Goal: Transaction & Acquisition: Purchase product/service

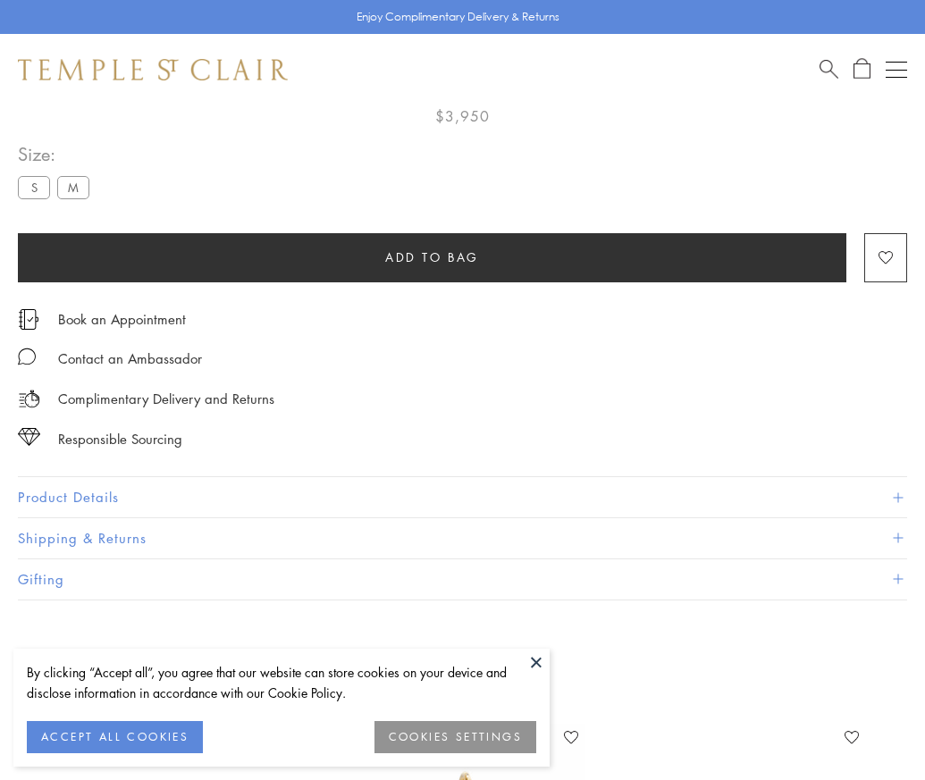
click at [432, 250] on span "Add to bag" at bounding box center [432, 258] width 94 height 20
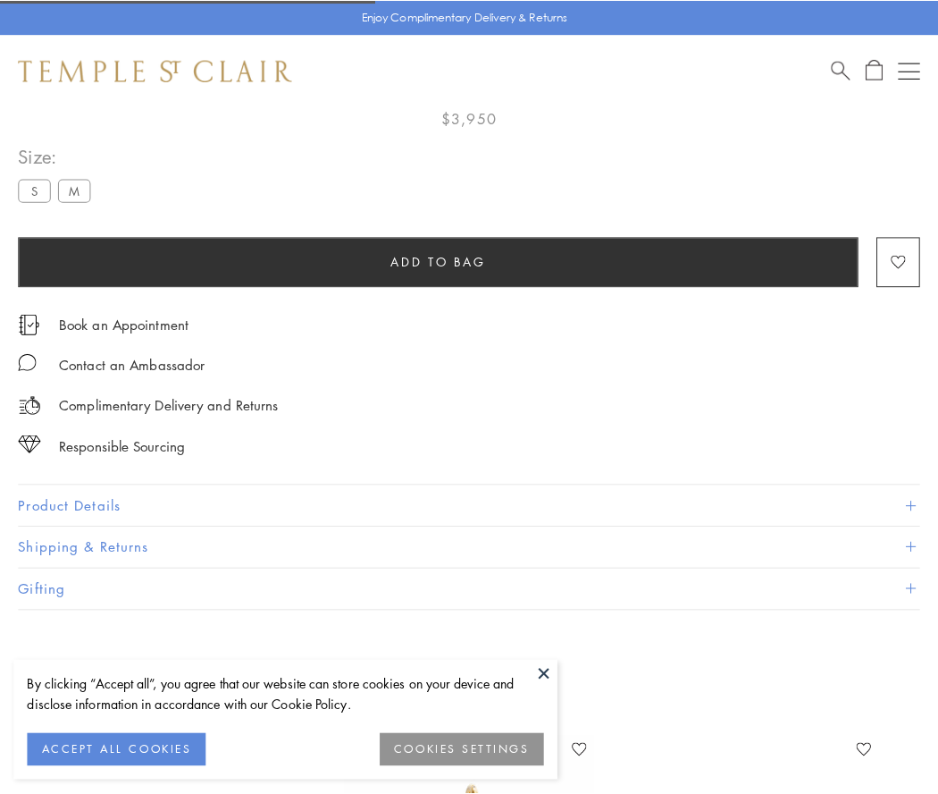
scroll to position [105, 0]
